Goal: Task Accomplishment & Management: Manage account settings

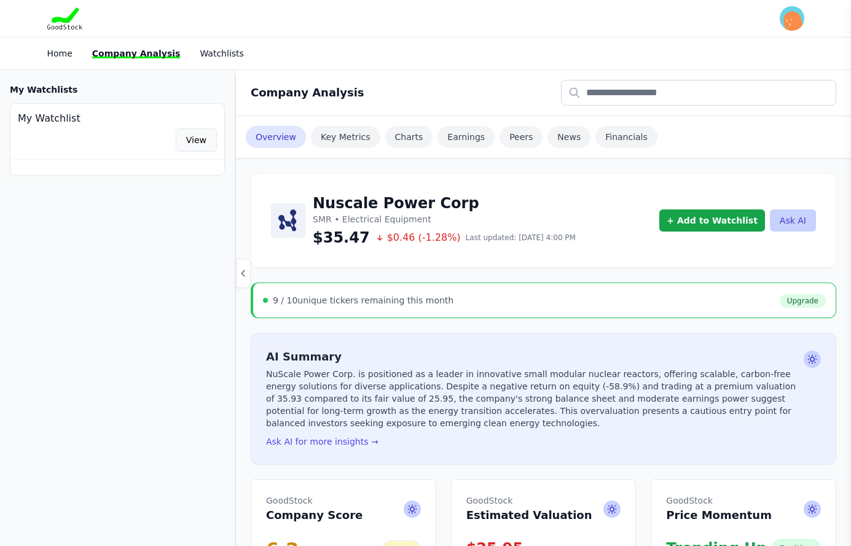
click at [194, 135] on link "View" at bounding box center [196, 139] width 41 height 23
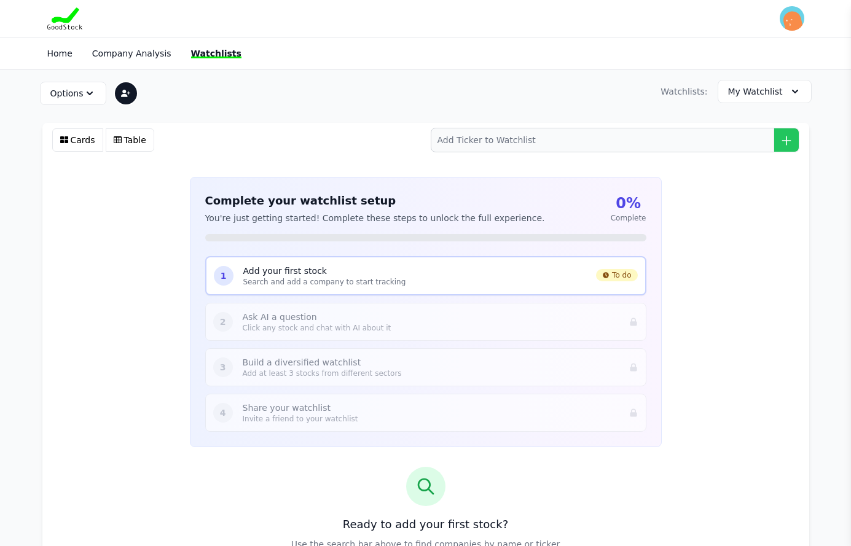
click at [276, 270] on p "Add your first stock" at bounding box center [415, 271] width 344 height 12
click at [514, 141] on input "search" at bounding box center [615, 140] width 369 height 25
type input "A"
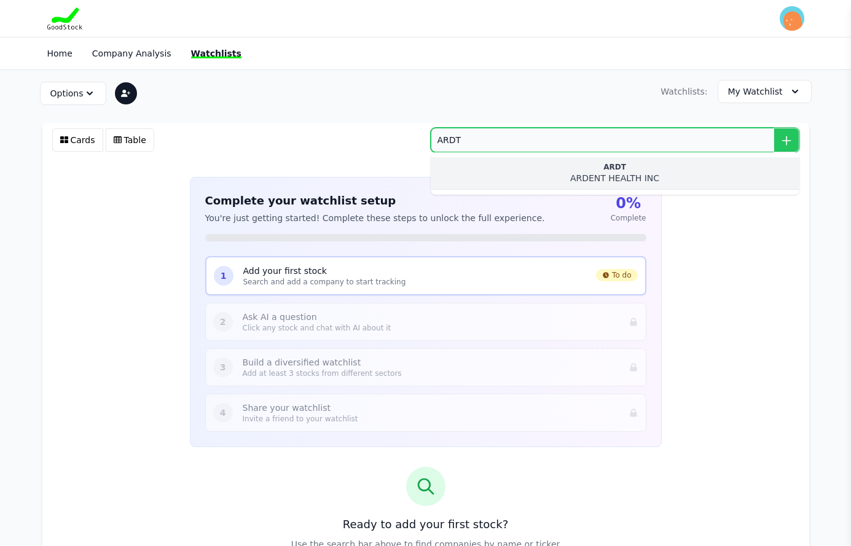
type input "ARDT"
click at [621, 167] on div "ARDT" at bounding box center [615, 167] width 349 height 10
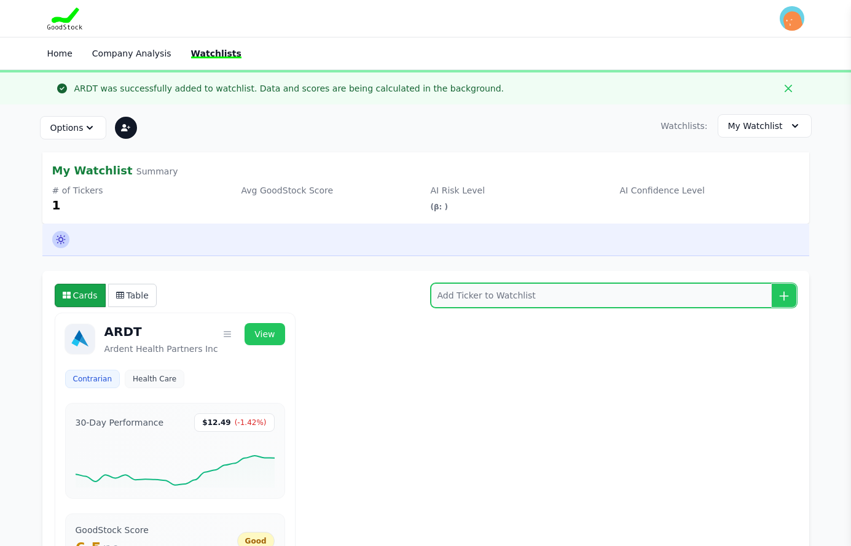
click at [477, 296] on input "search" at bounding box center [614, 295] width 366 height 25
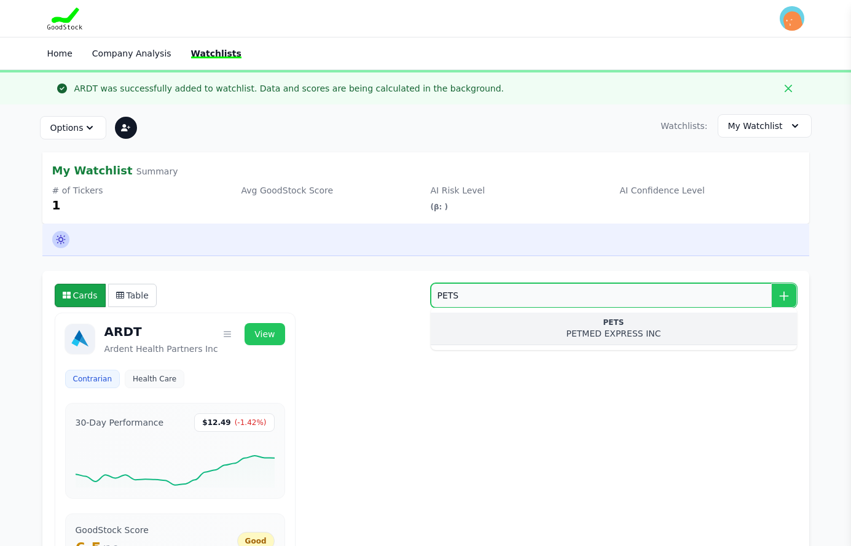
type input "PETS"
click at [609, 329] on div "PETMED EXPRESS INC" at bounding box center [614, 334] width 347 height 12
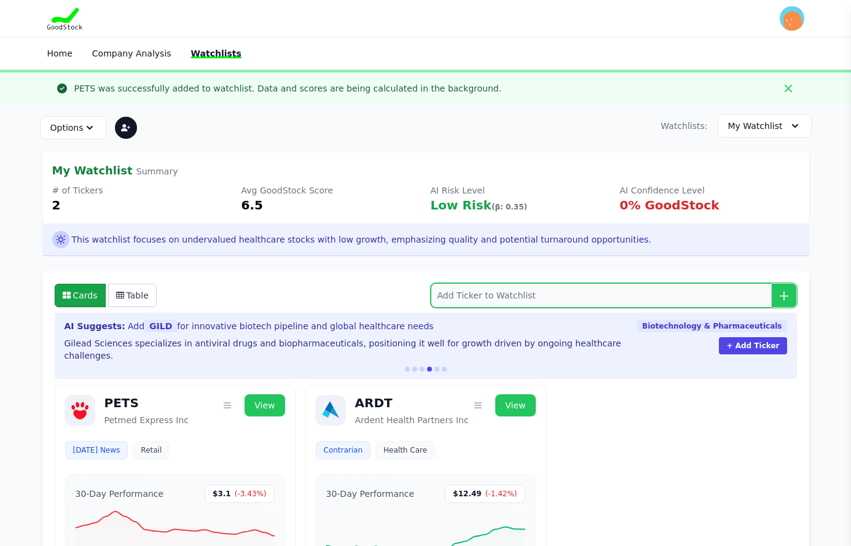
click at [468, 292] on input "search" at bounding box center [614, 295] width 366 height 25
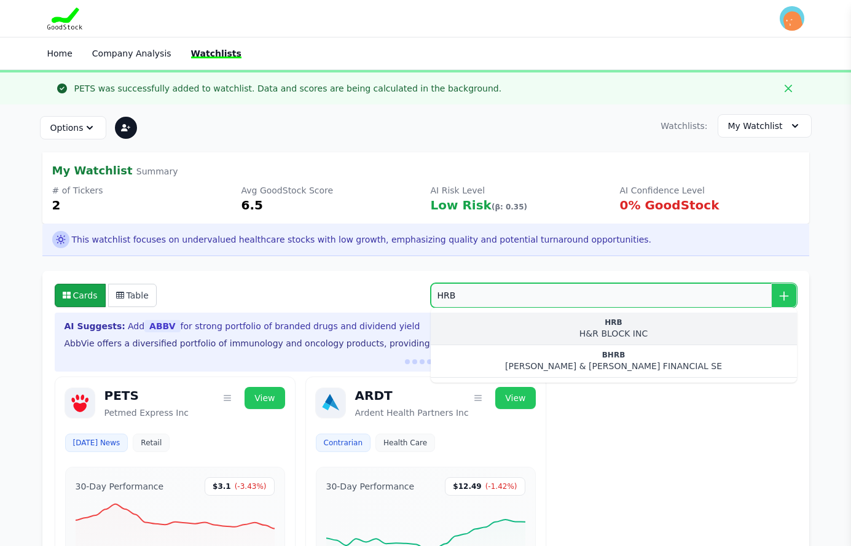
type input "HRB"
click at [616, 322] on div "HRB" at bounding box center [614, 323] width 347 height 10
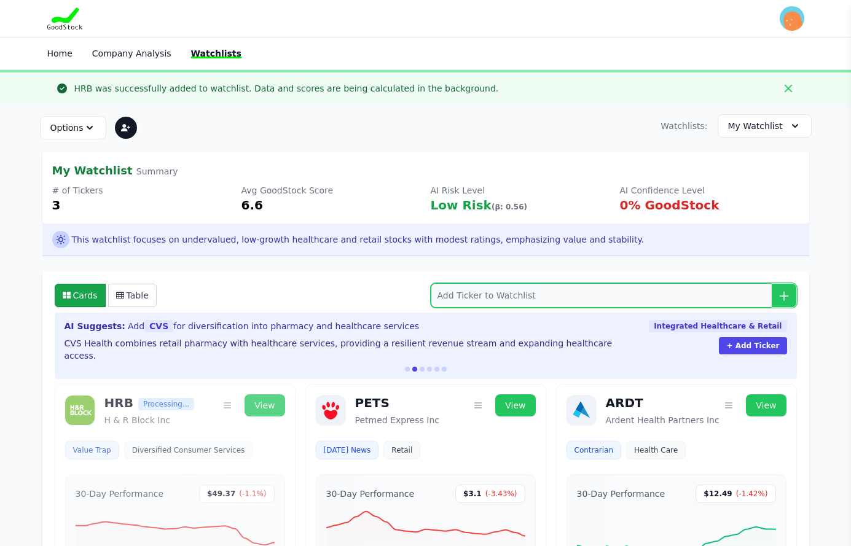
click at [487, 292] on input "search" at bounding box center [614, 295] width 366 height 25
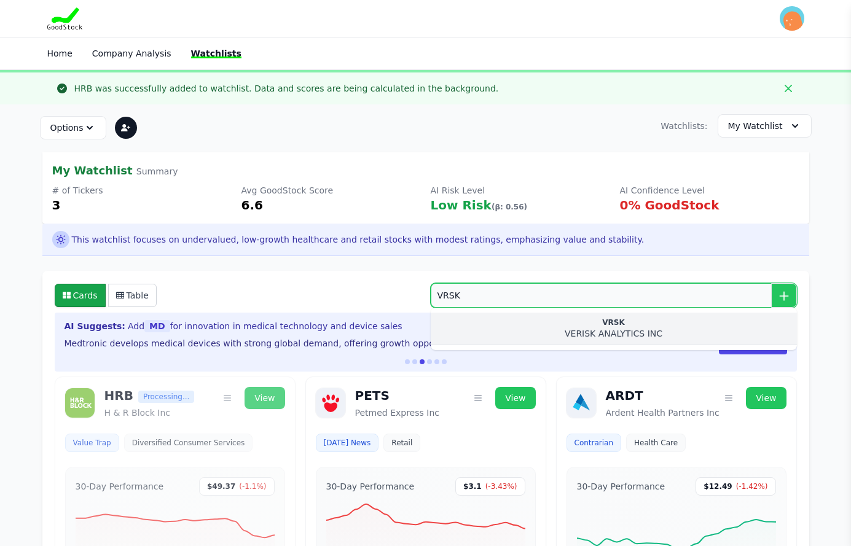
type input "VRSK"
click at [592, 327] on div "VRSK" at bounding box center [614, 323] width 347 height 10
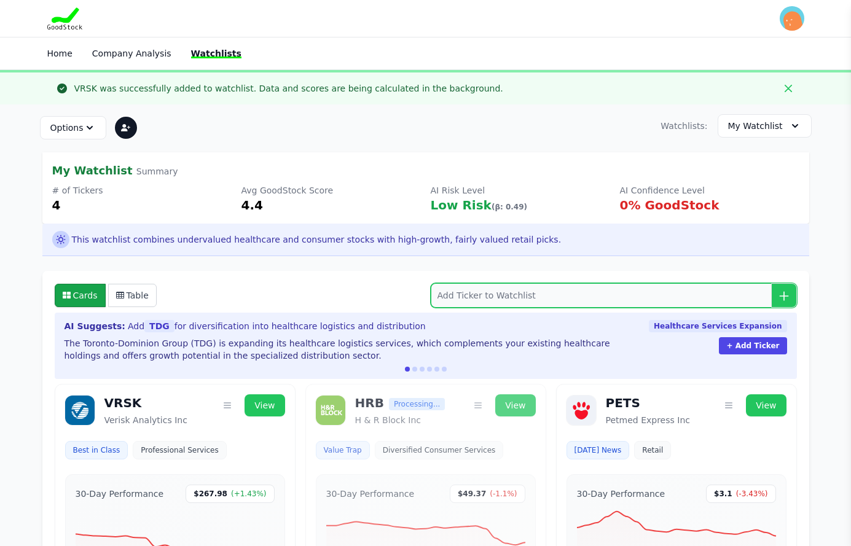
click at [507, 293] on input "search" at bounding box center [614, 295] width 366 height 25
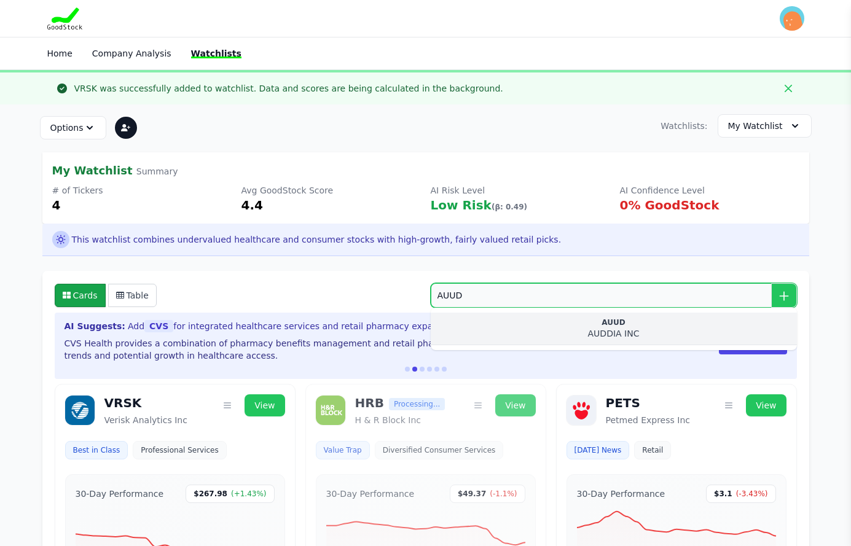
type input "AUUD"
click at [616, 326] on div "AUUD" at bounding box center [614, 323] width 347 height 10
